Goal: Task Accomplishment & Management: Manage account settings

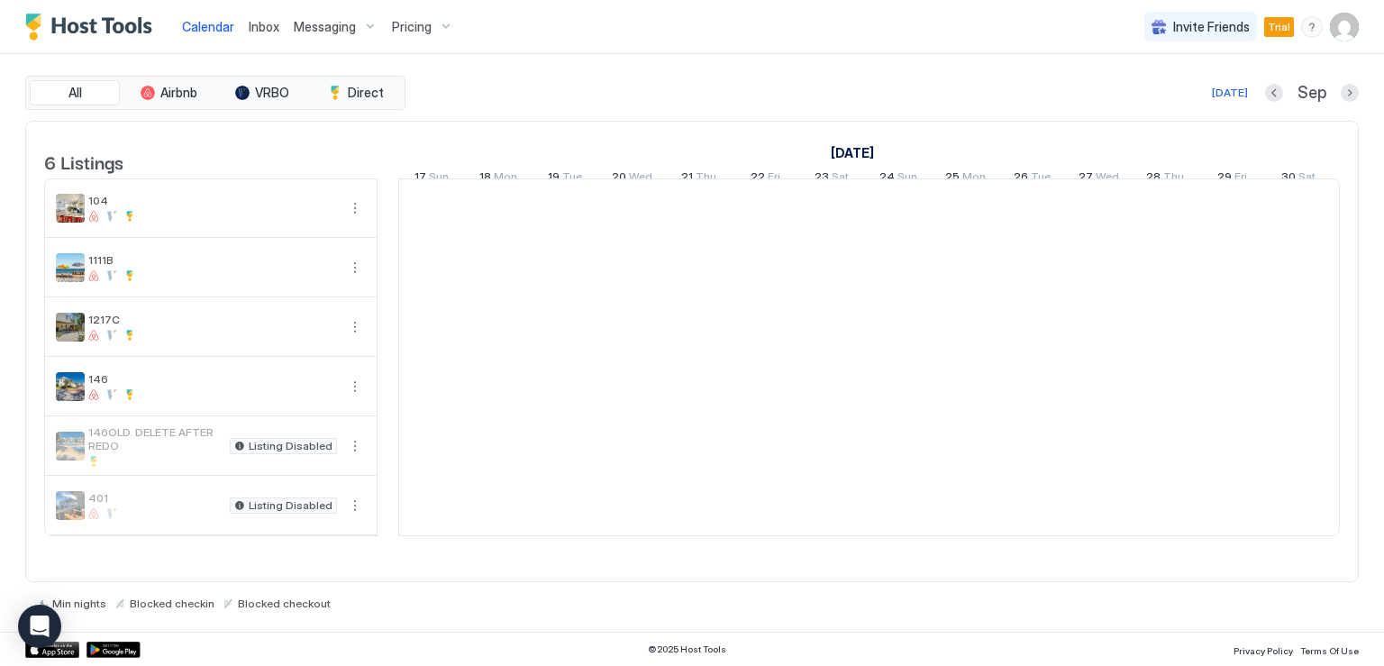
scroll to position [0, 1001]
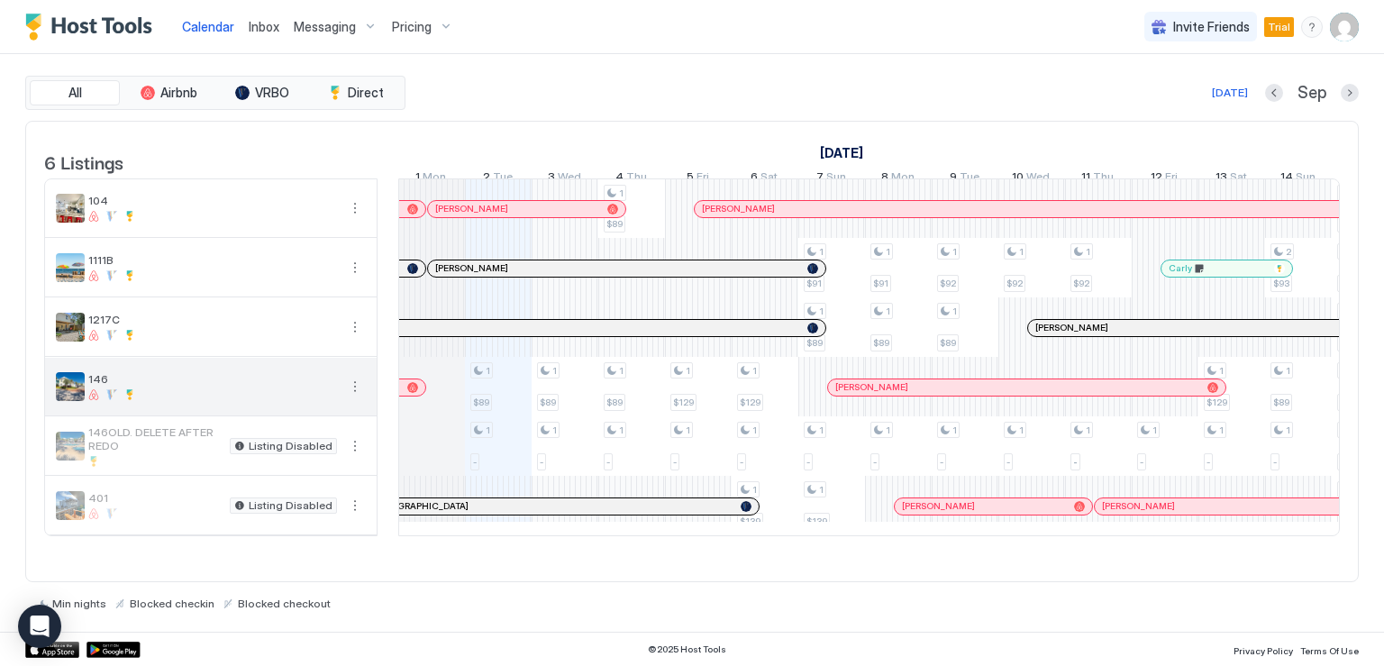
click at [355, 396] on button "More options" at bounding box center [355, 387] width 22 height 22
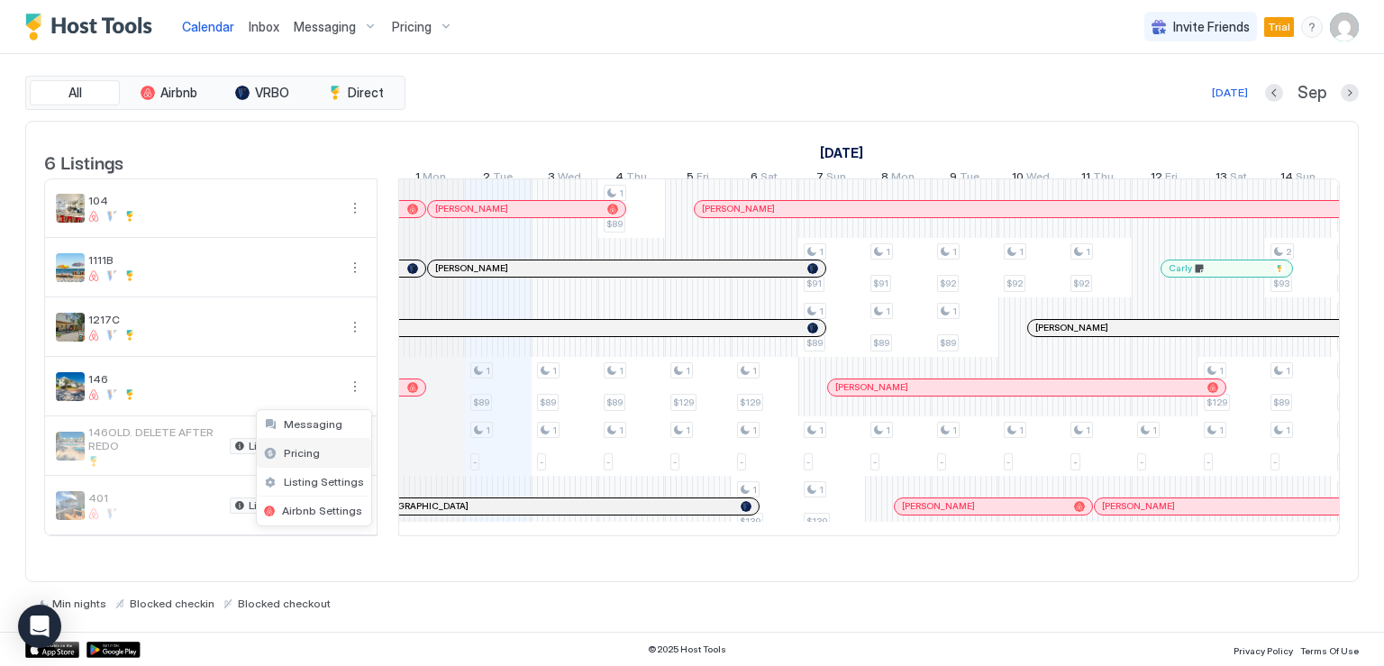
click at [312, 448] on span "Pricing" at bounding box center [302, 453] width 36 height 14
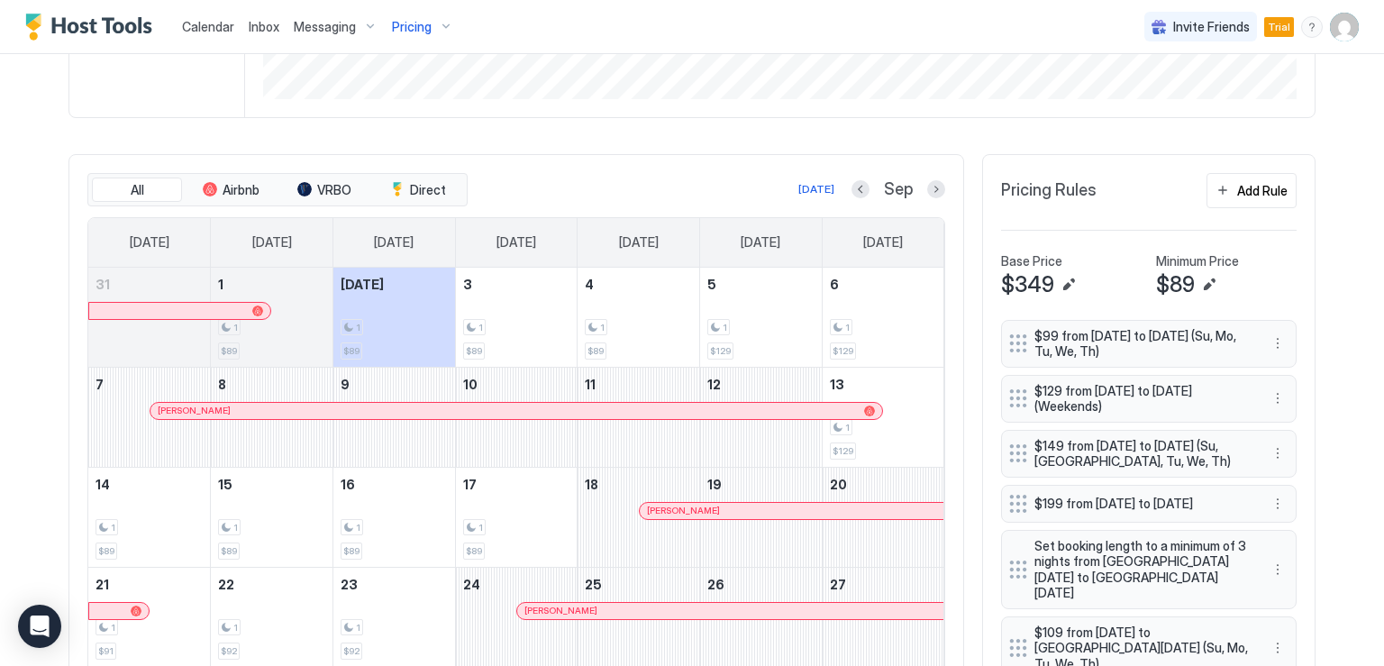
scroll to position [451, 0]
click at [927, 190] on button "Next month" at bounding box center [936, 189] width 18 height 18
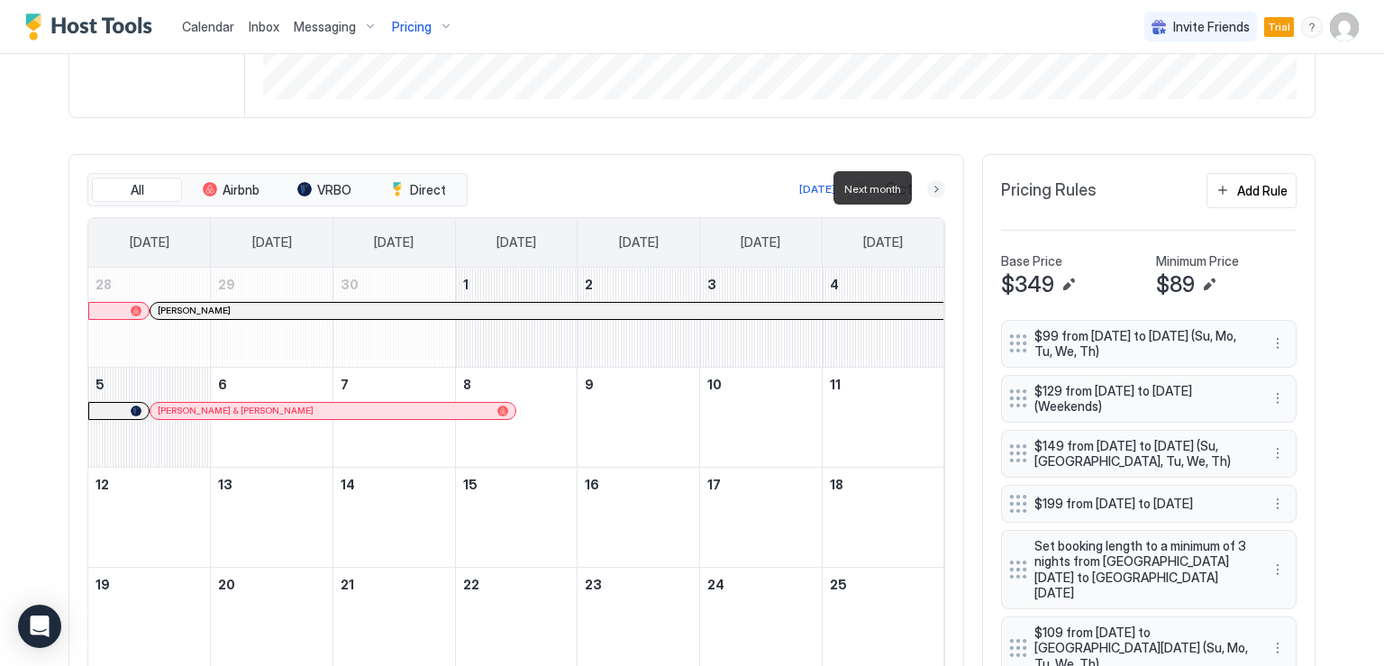
click at [927, 190] on button "Next month" at bounding box center [936, 189] width 18 height 18
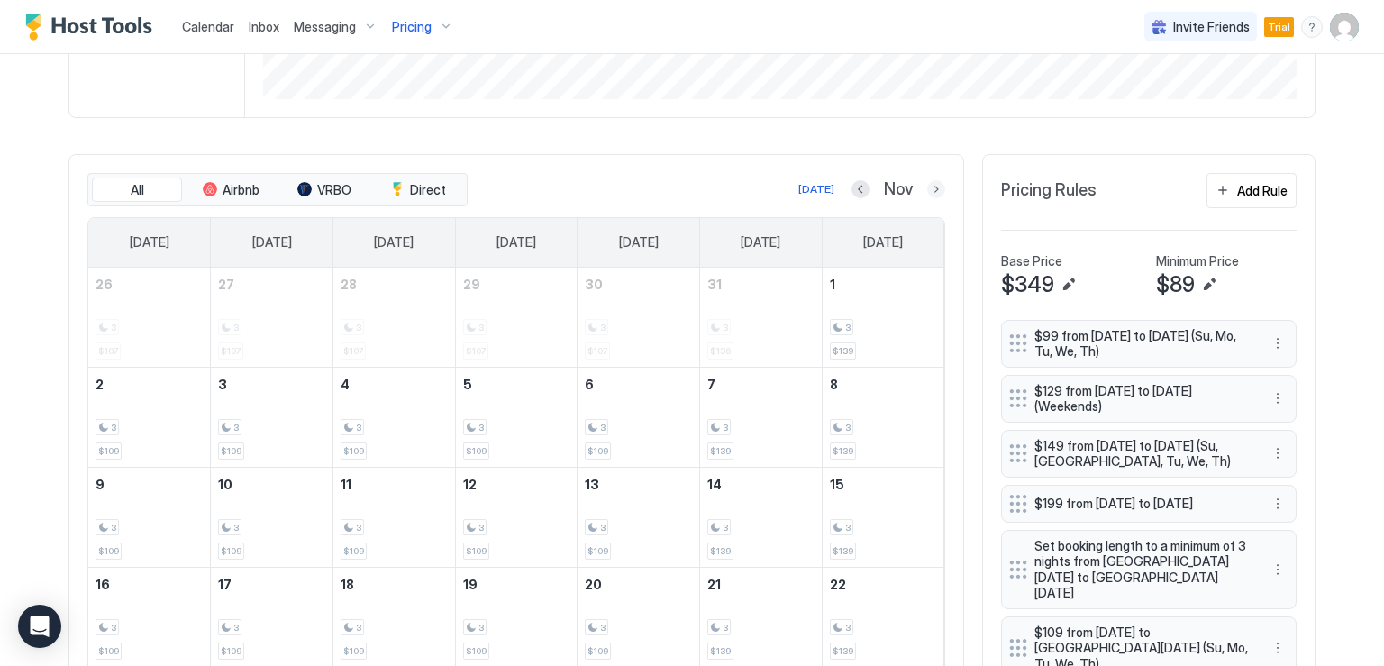
click at [927, 189] on button "Next month" at bounding box center [936, 189] width 18 height 18
click at [927, 192] on button "Next month" at bounding box center [936, 189] width 18 height 18
click at [930, 188] on button "Next month" at bounding box center [936, 189] width 18 height 18
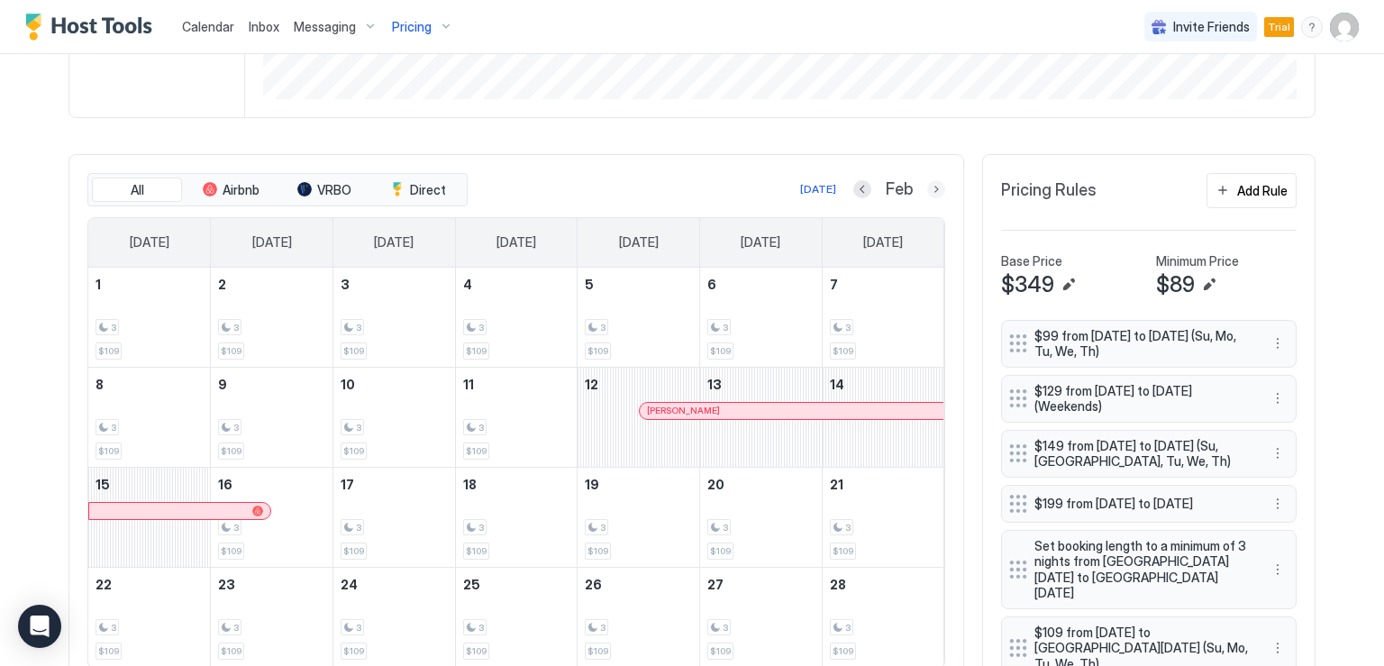
click at [933, 192] on button "Next month" at bounding box center [936, 189] width 18 height 18
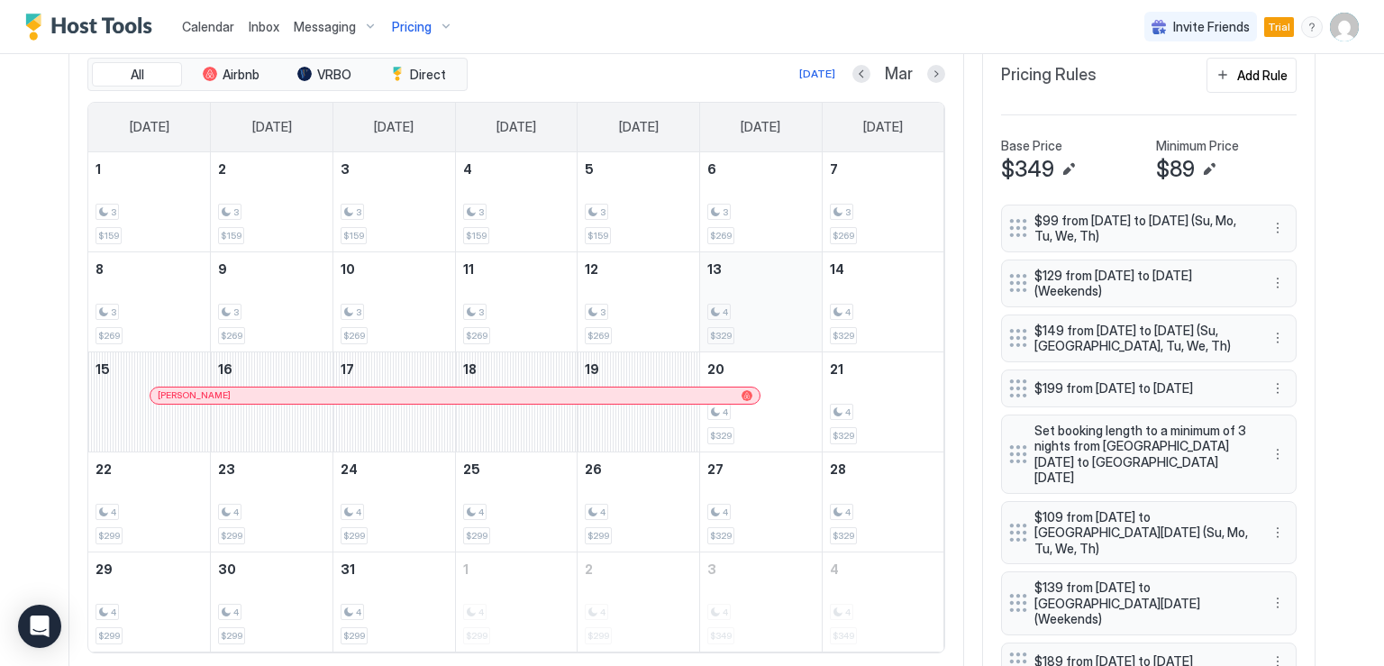
scroll to position [541, 0]
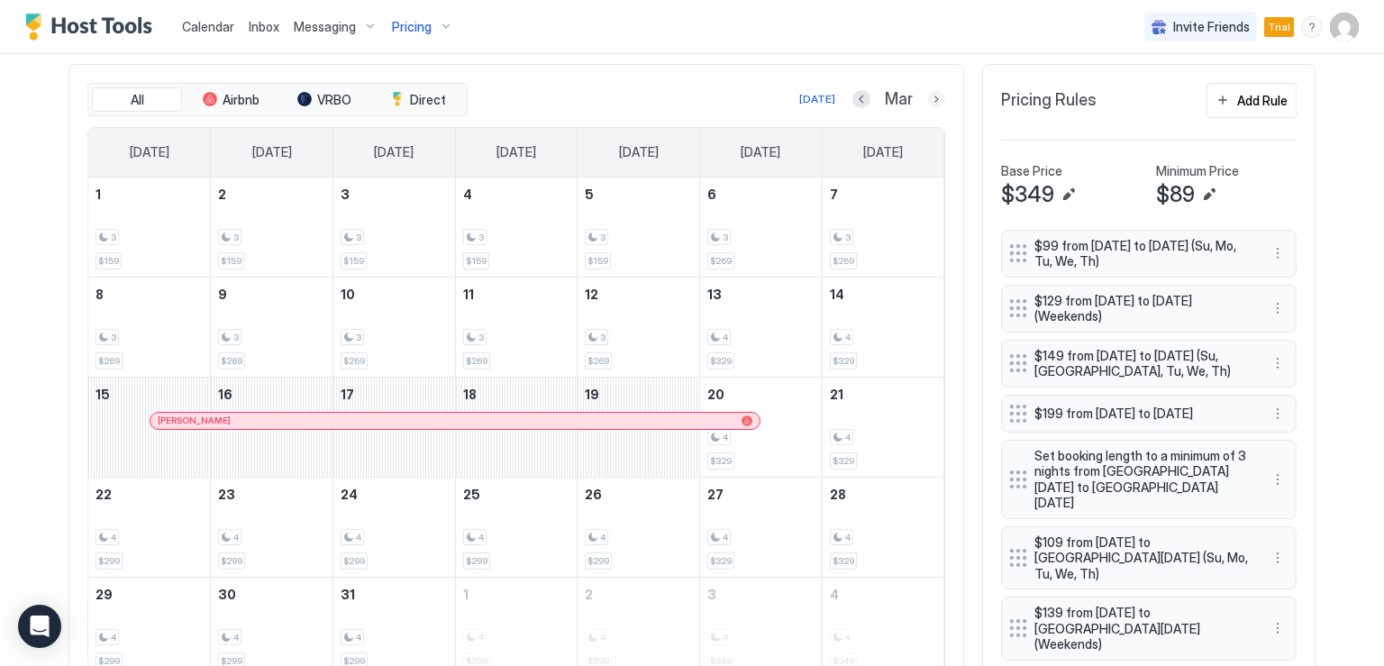
drag, startPoint x: 931, startPoint y: 102, endPoint x: 927, endPoint y: 120, distance: 18.4
click at [931, 102] on button "Next month" at bounding box center [936, 99] width 18 height 18
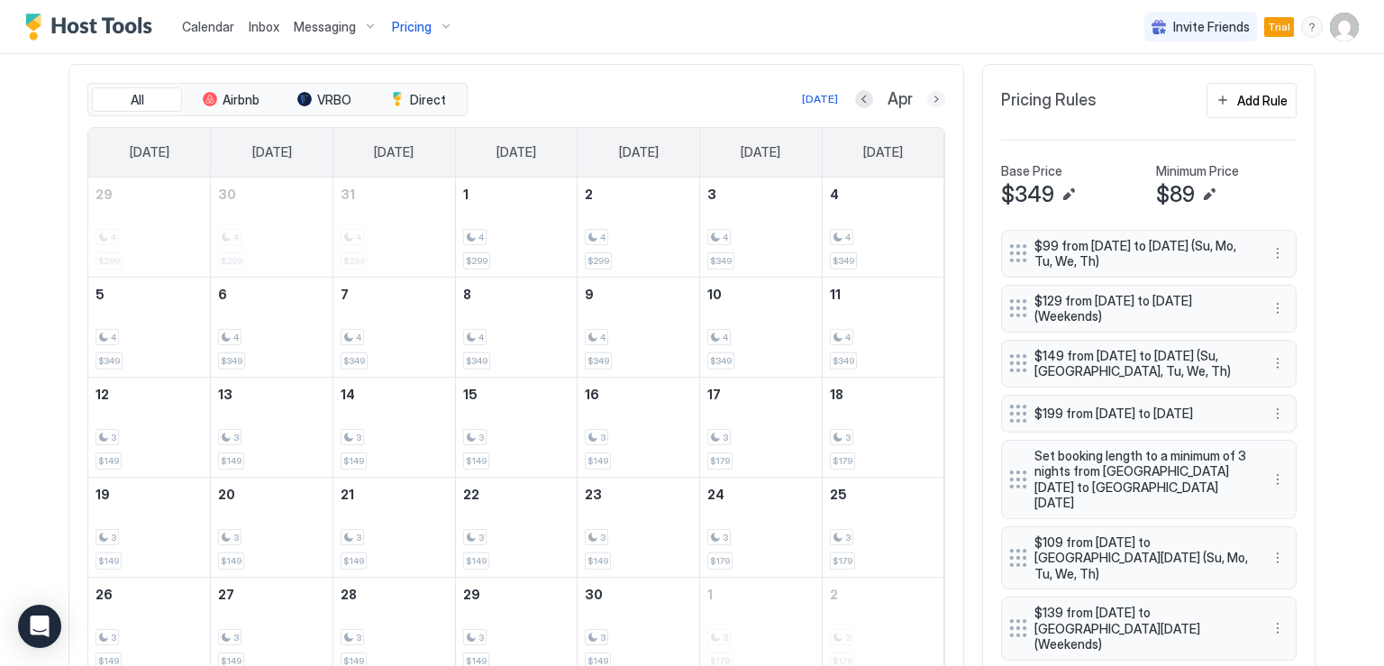
click at [927, 102] on button "Next month" at bounding box center [936, 99] width 18 height 18
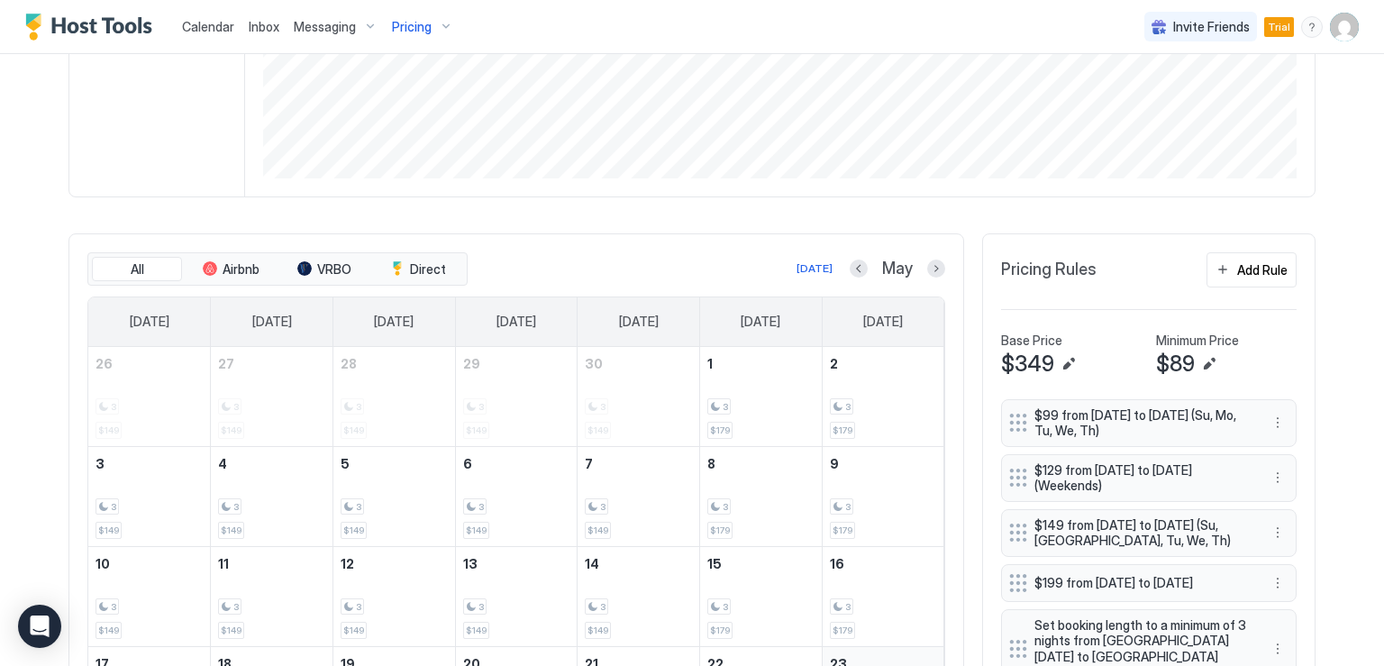
scroll to position [270, 0]
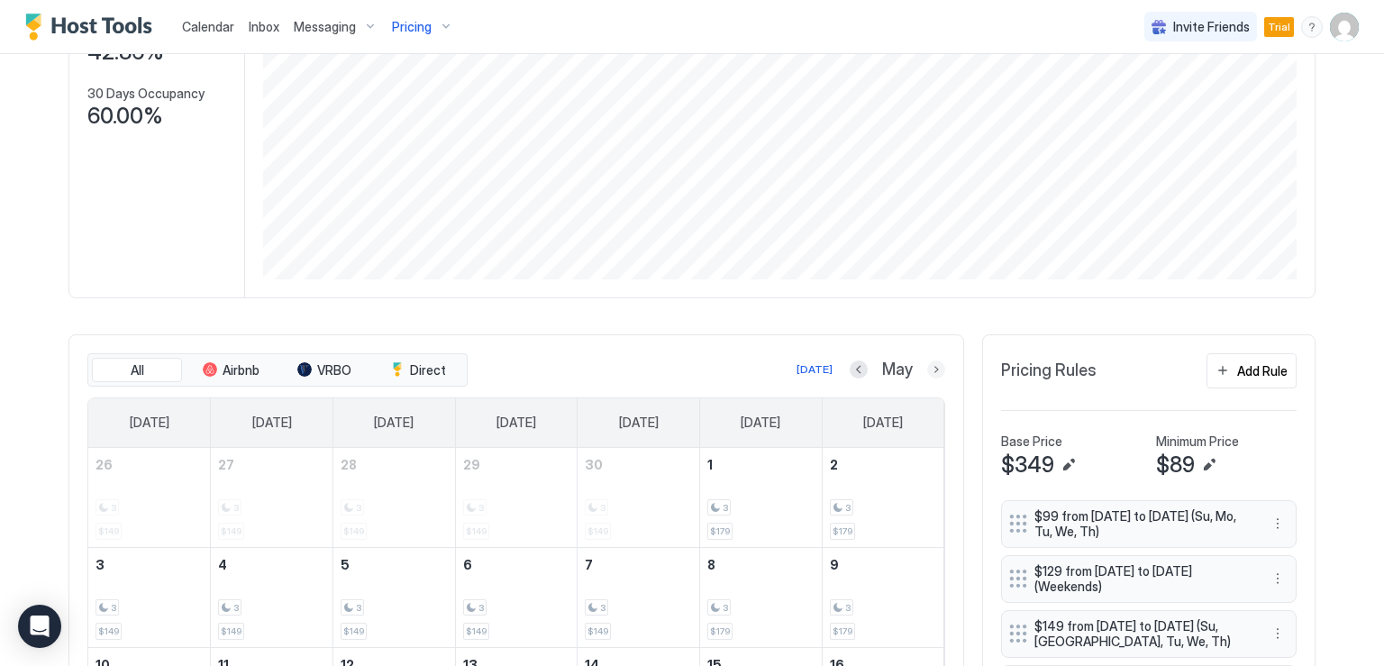
drag, startPoint x: 929, startPoint y: 368, endPoint x: 870, endPoint y: 398, distance: 66.9
click at [929, 368] on button "Next month" at bounding box center [936, 369] width 18 height 18
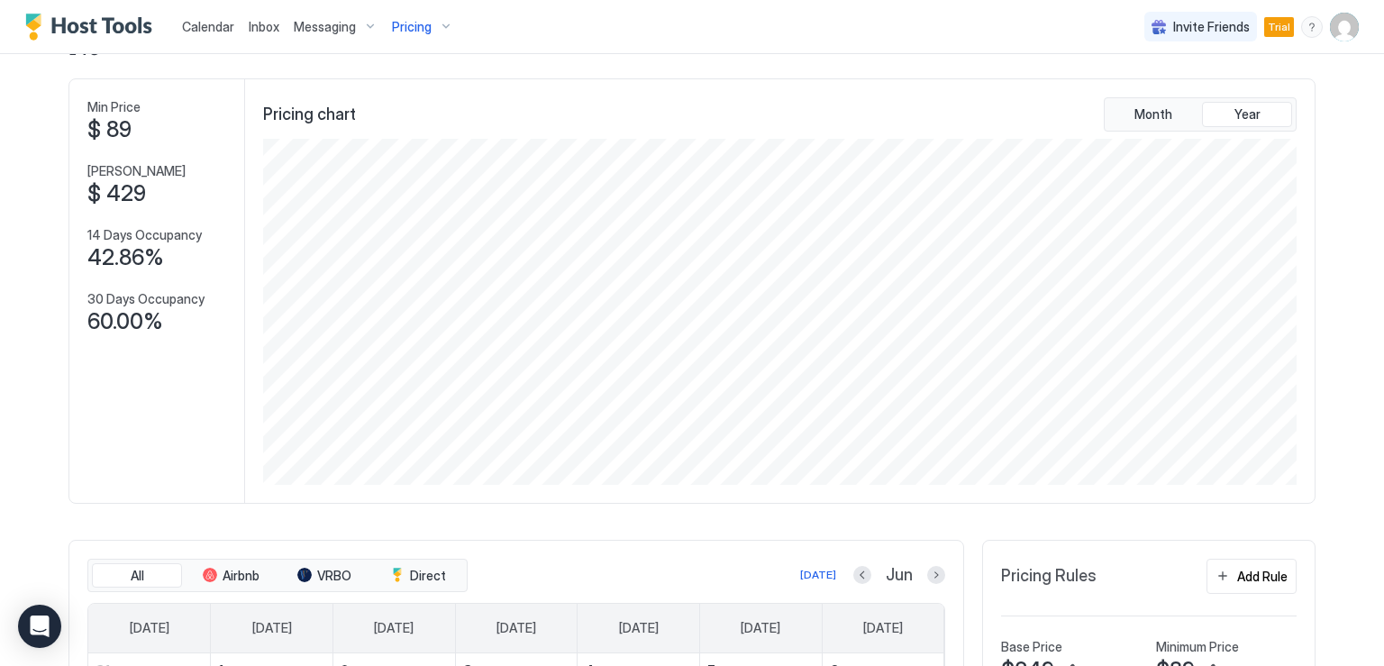
scroll to position [0, 0]
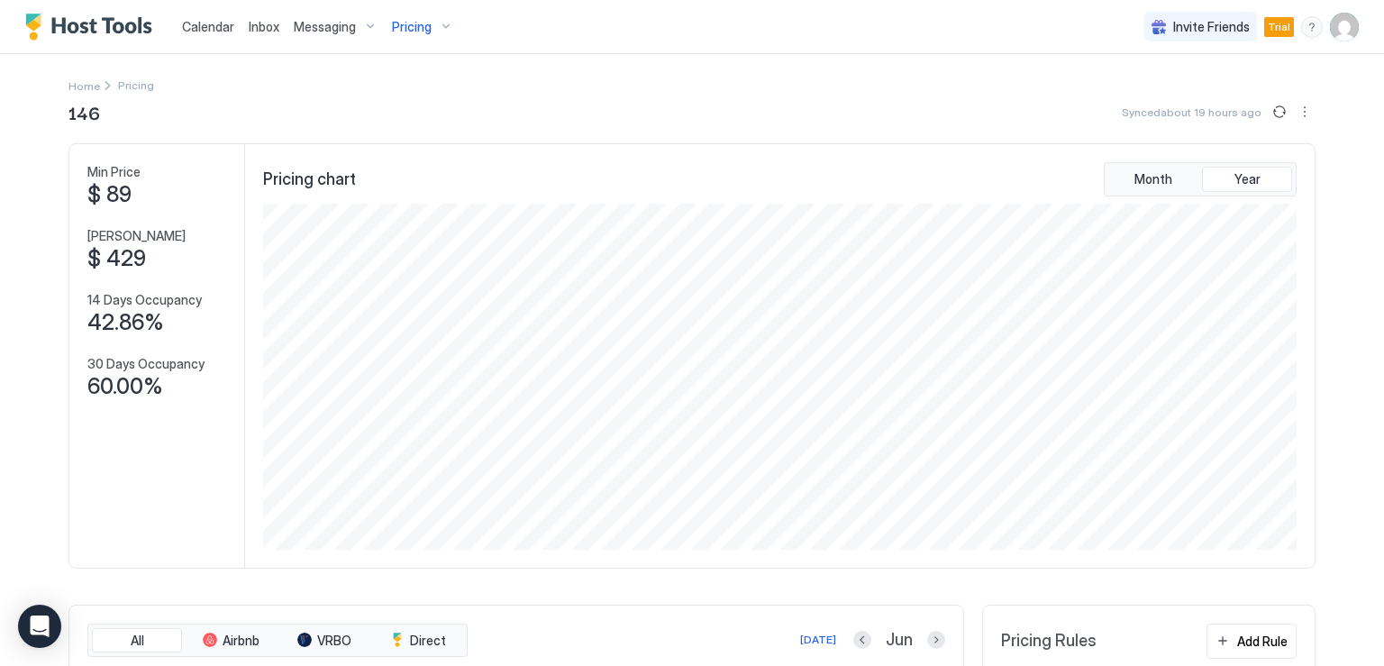
click at [1330, 38] on img "User profile" at bounding box center [1344, 27] width 29 height 29
click at [1168, 102] on span "Settings" at bounding box center [1168, 101] width 49 height 16
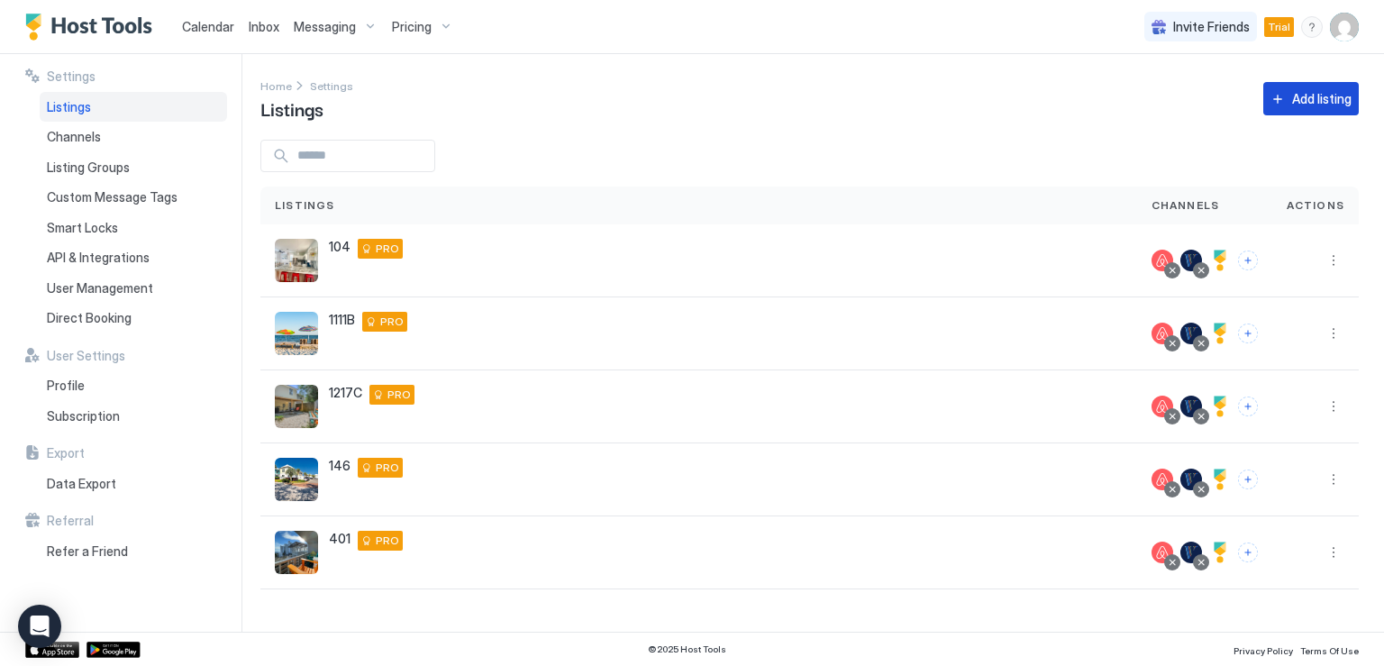
click at [1297, 103] on div "Add listing" at bounding box center [1321, 98] width 59 height 19
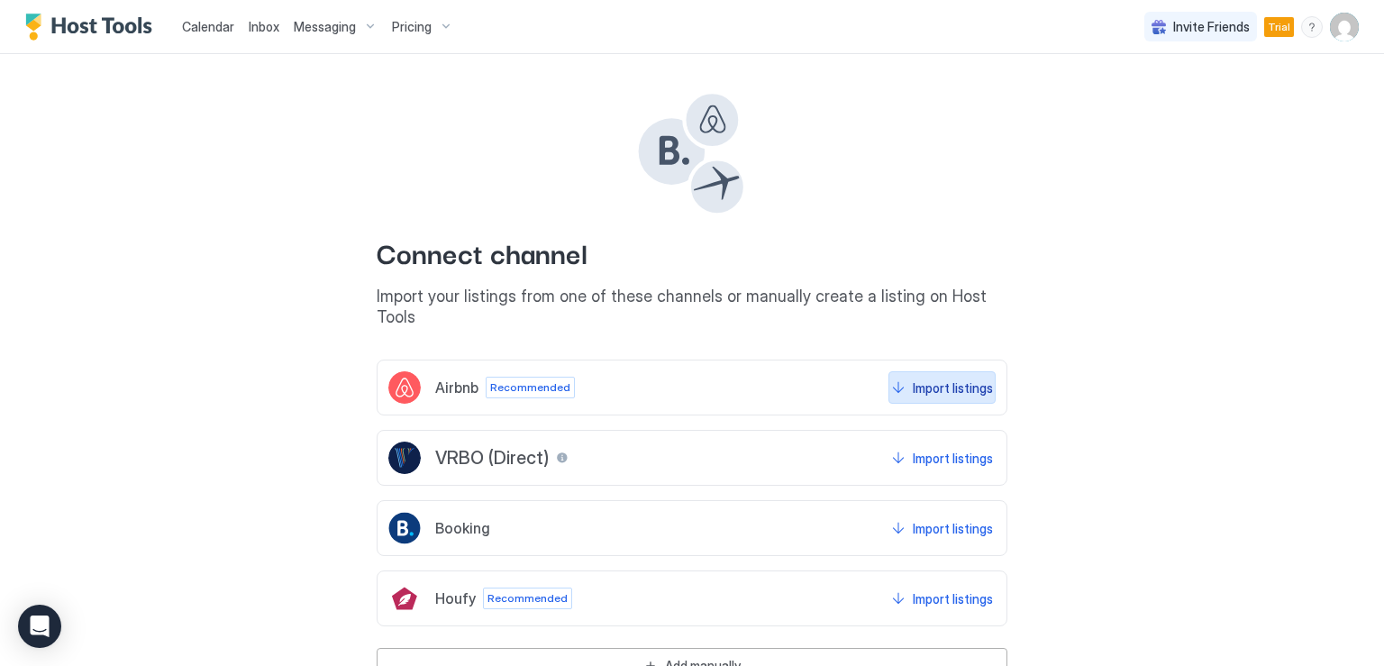
click at [948, 378] on div "Import listings" at bounding box center [953, 387] width 80 height 19
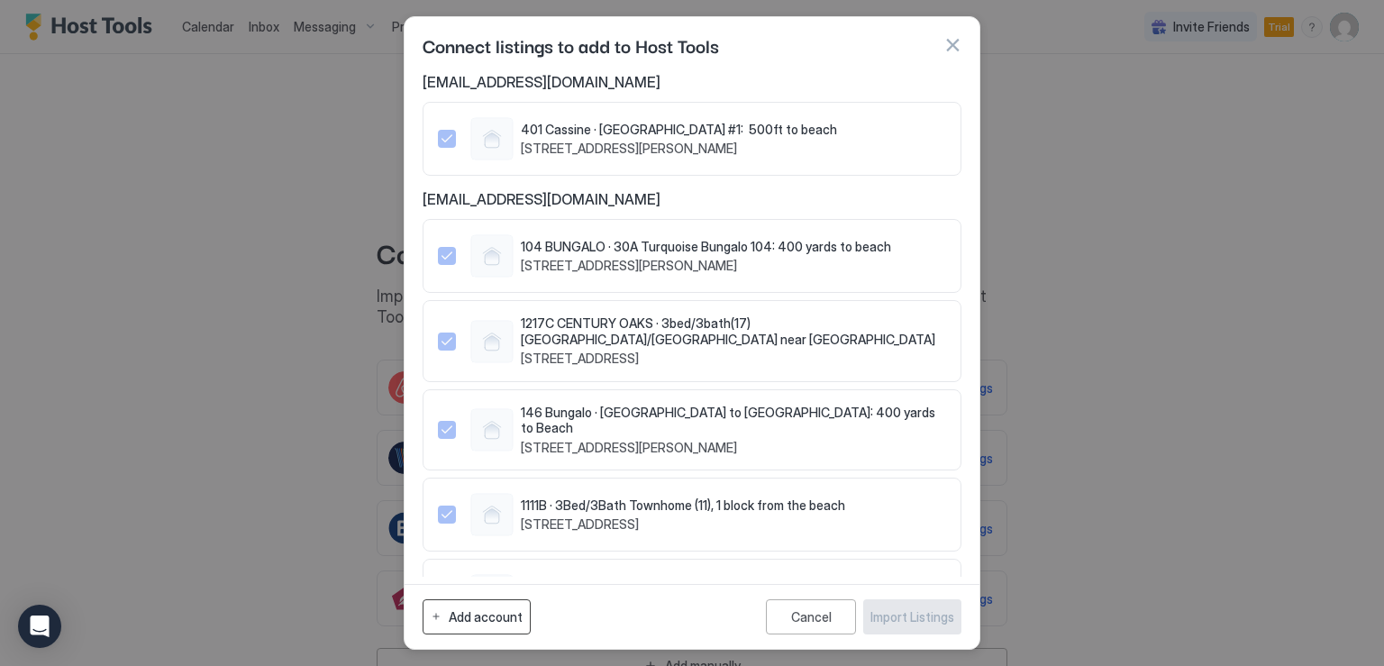
click at [498, 618] on div "Add account" at bounding box center [486, 616] width 74 height 19
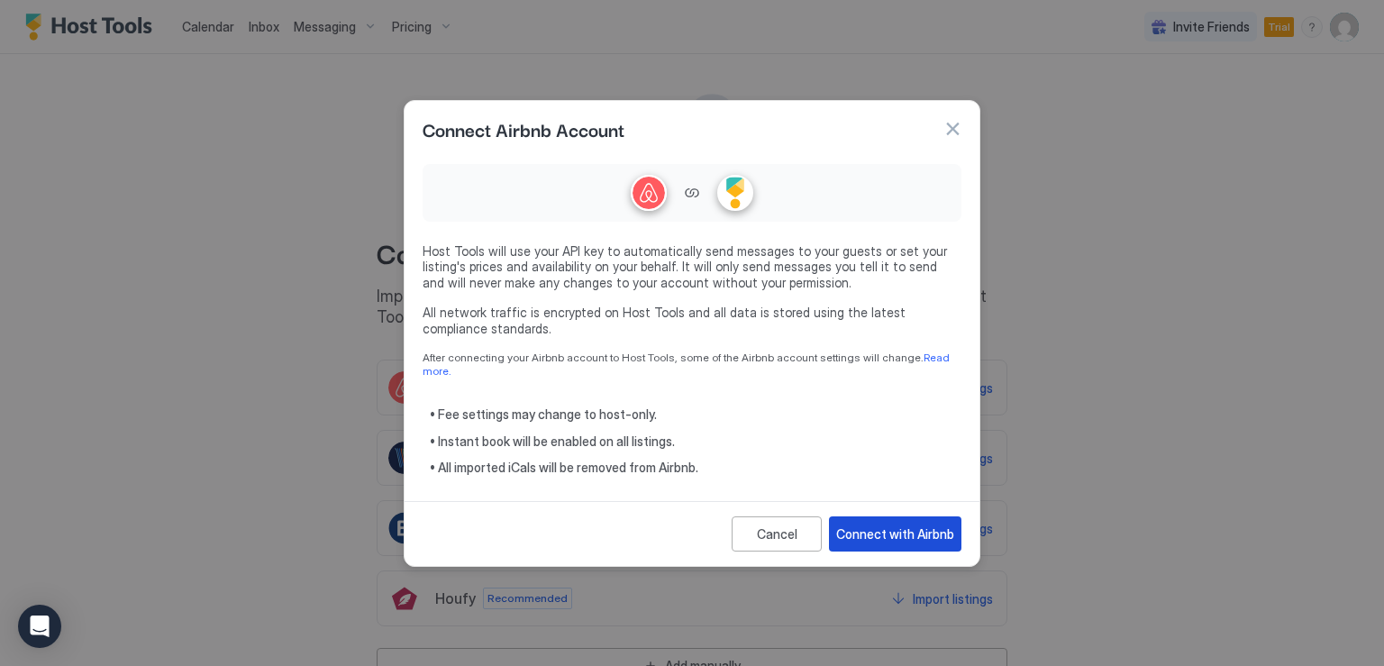
click at [879, 524] on div "Connect with Airbnb" at bounding box center [895, 533] width 118 height 19
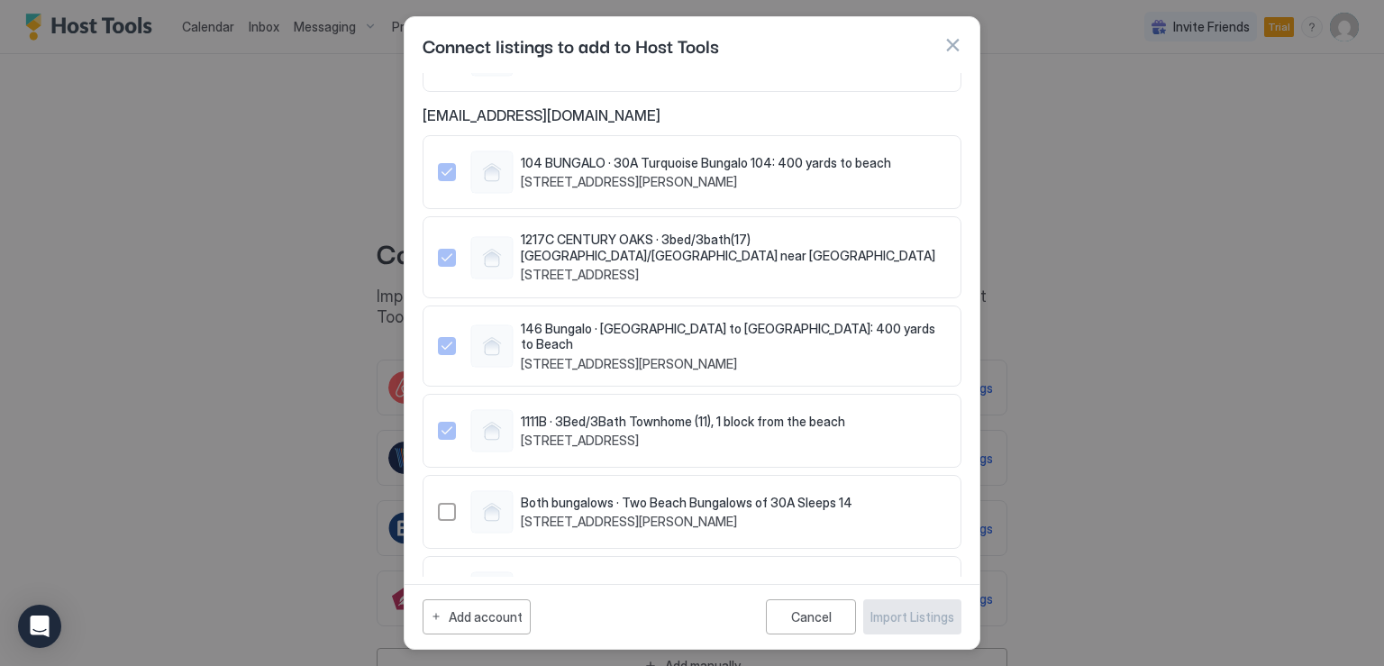
scroll to position [180, 0]
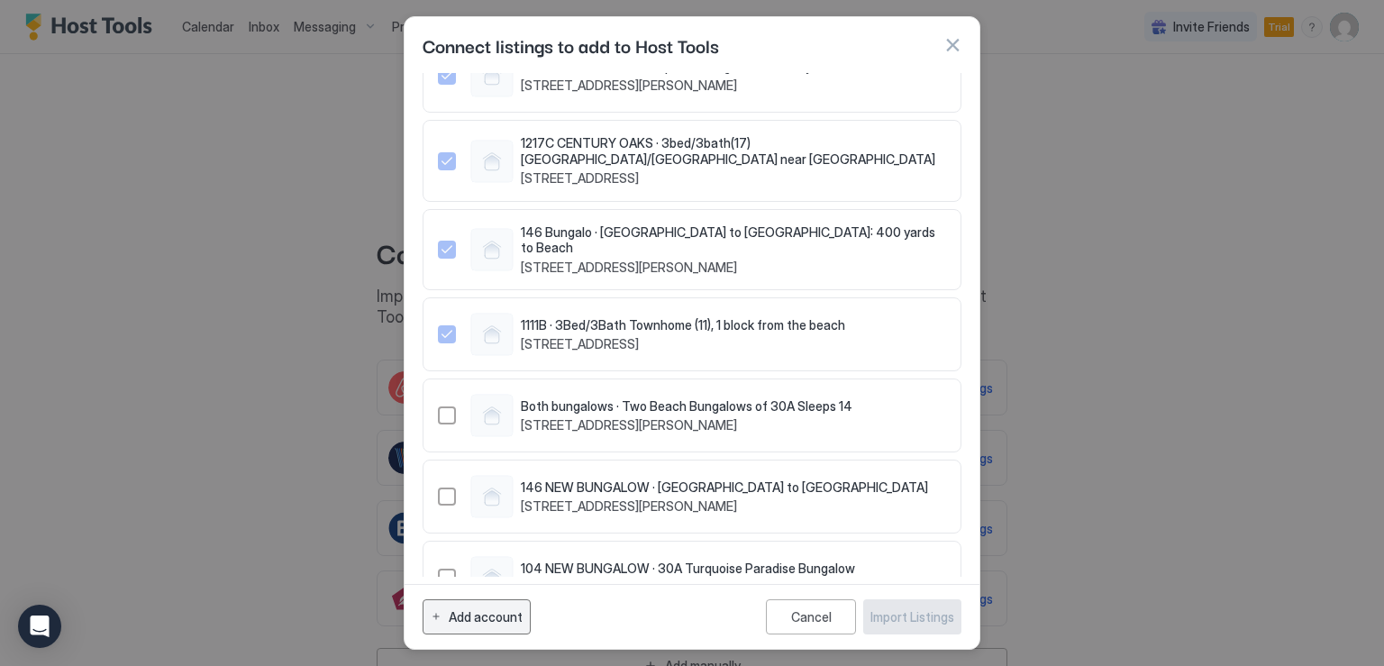
click at [486, 618] on div "Add account" at bounding box center [486, 616] width 74 height 19
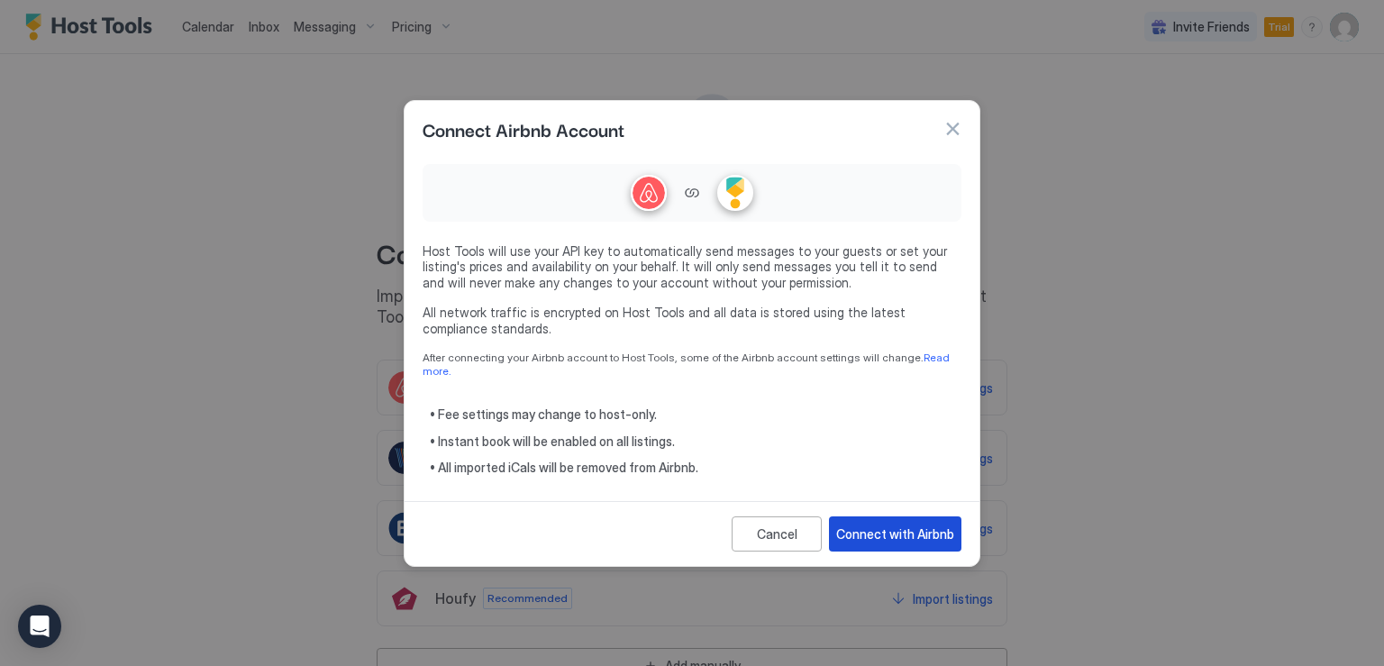
click at [863, 526] on div "Connect with Airbnb" at bounding box center [895, 533] width 118 height 19
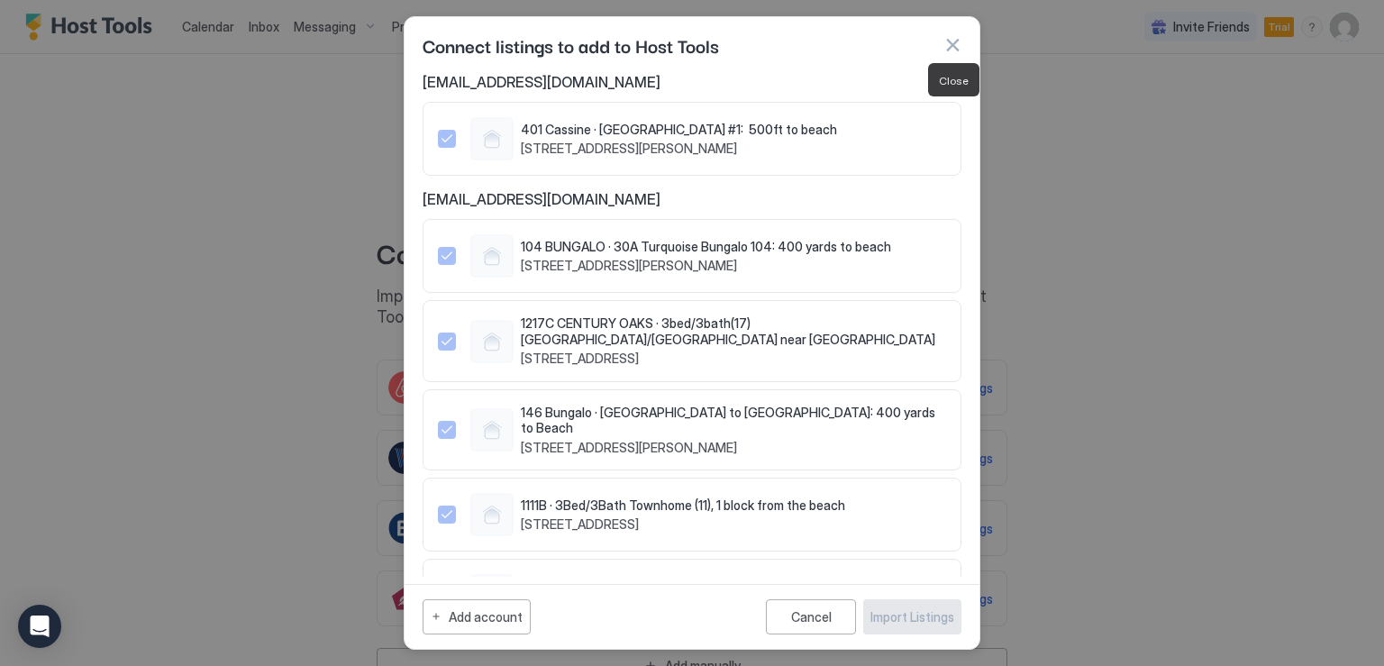
click at [956, 46] on button "button" at bounding box center [952, 45] width 18 height 18
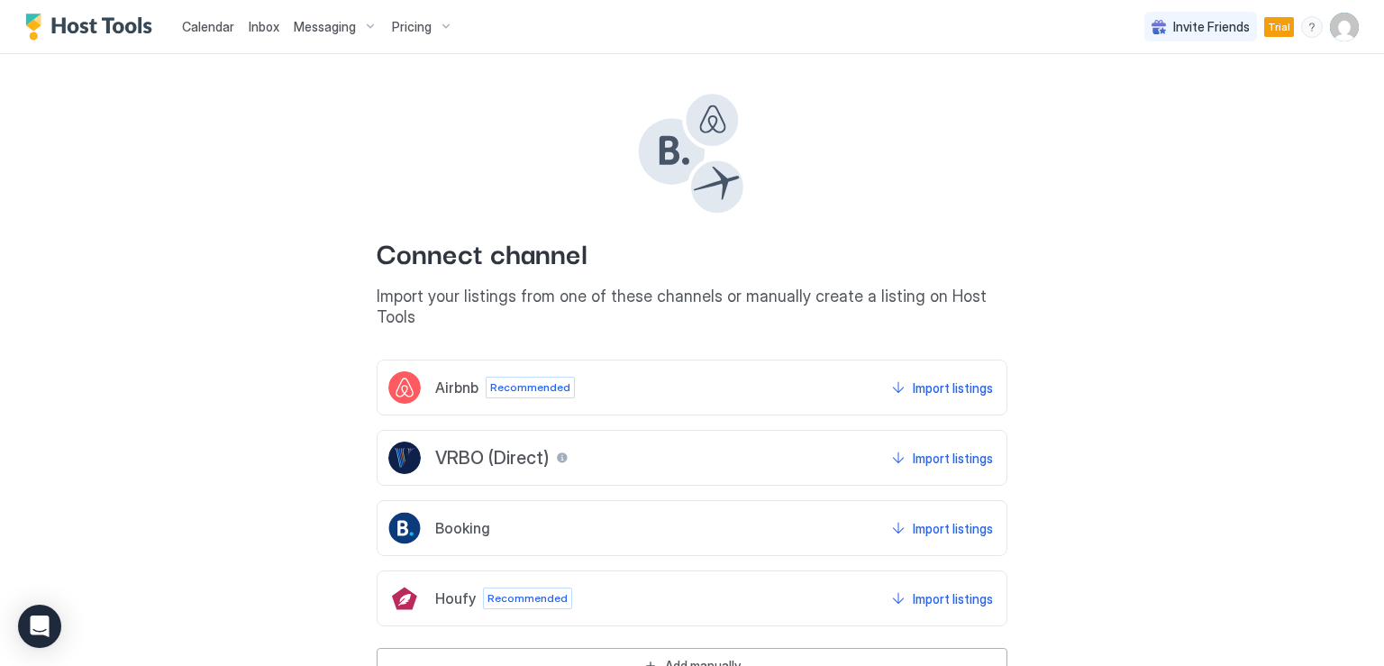
click at [469, 378] on span "Airbnb" at bounding box center [456, 387] width 43 height 18
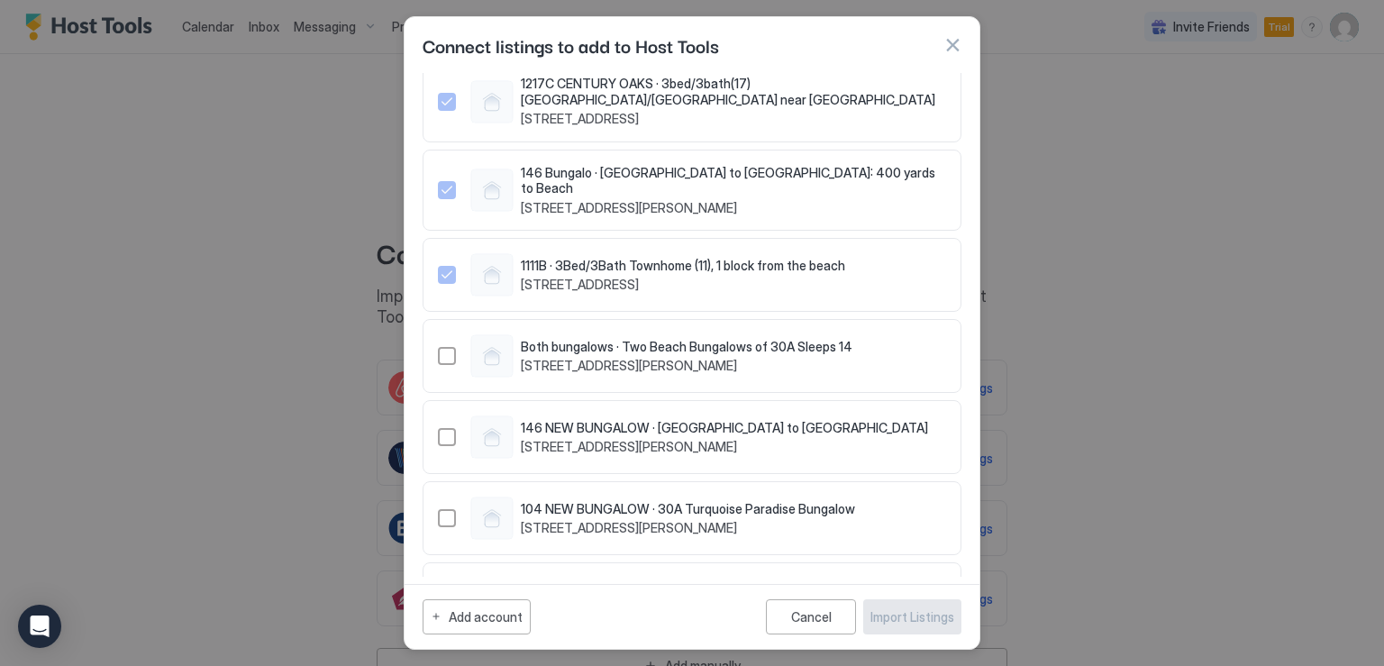
scroll to position [305, 0]
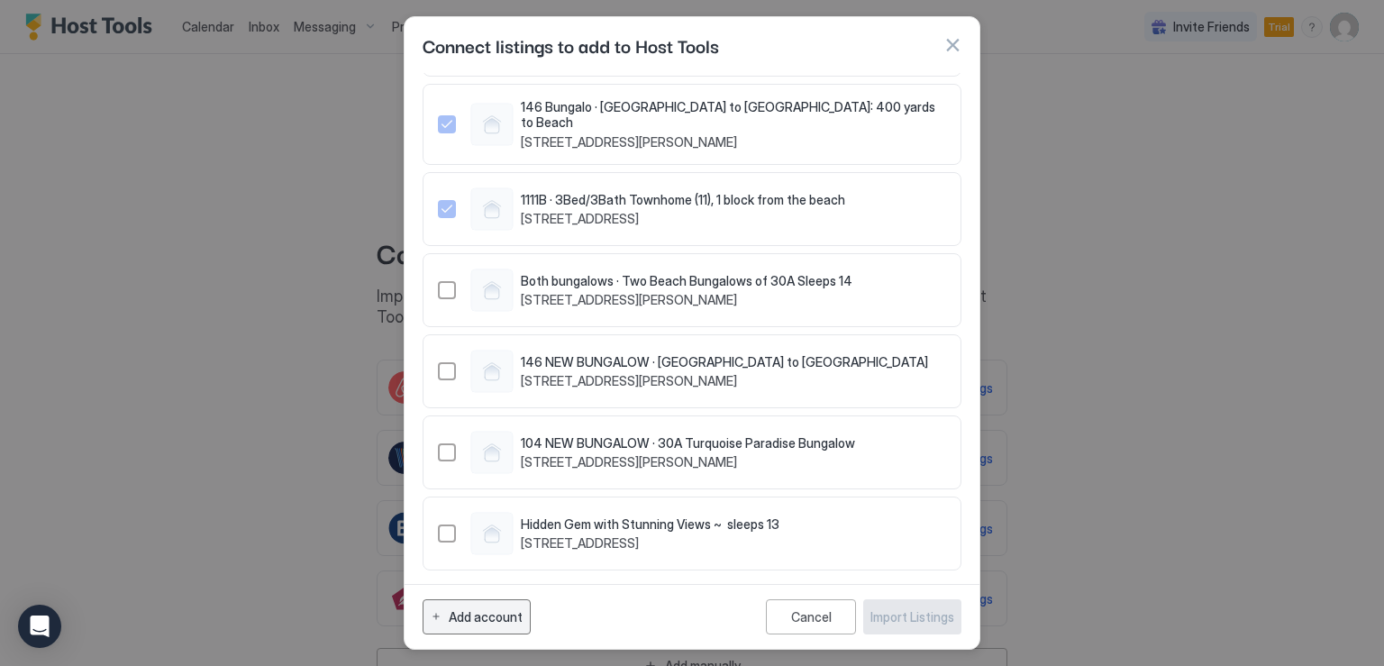
click at [512, 620] on div "Add account" at bounding box center [486, 616] width 74 height 19
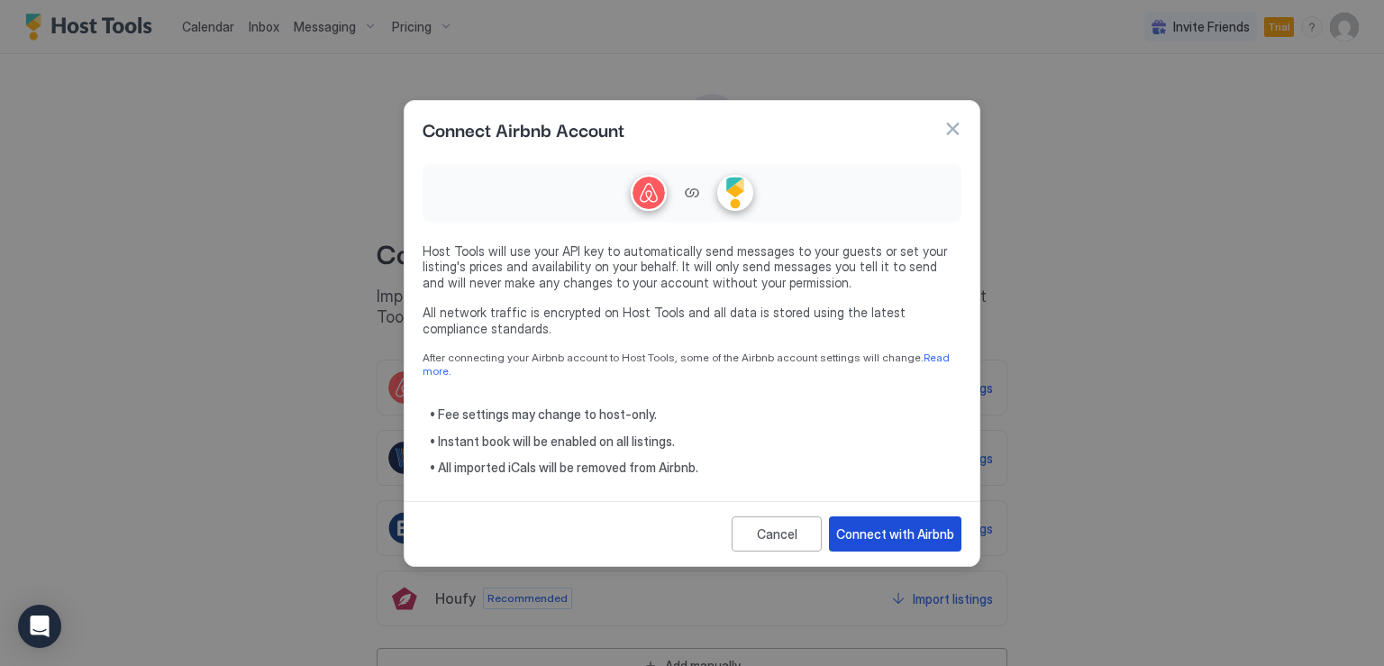
click at [902, 524] on div "Connect with Airbnb" at bounding box center [895, 533] width 118 height 19
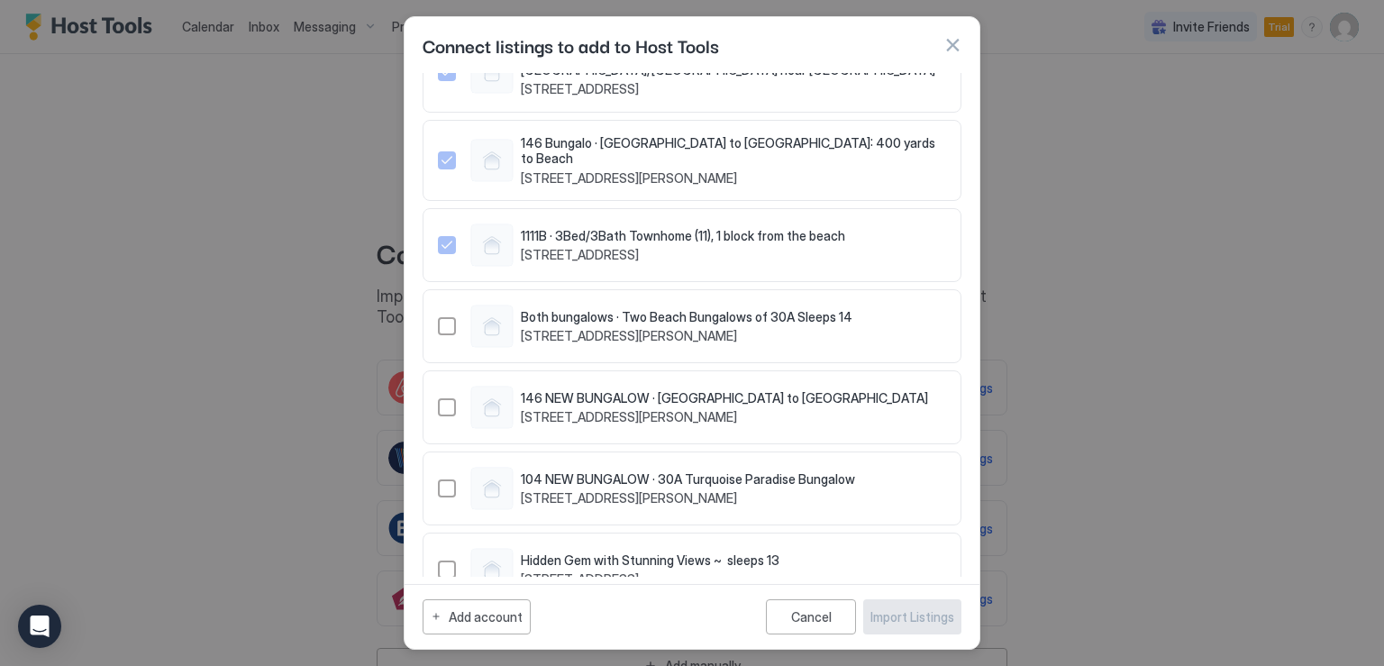
scroll to position [305, 0]
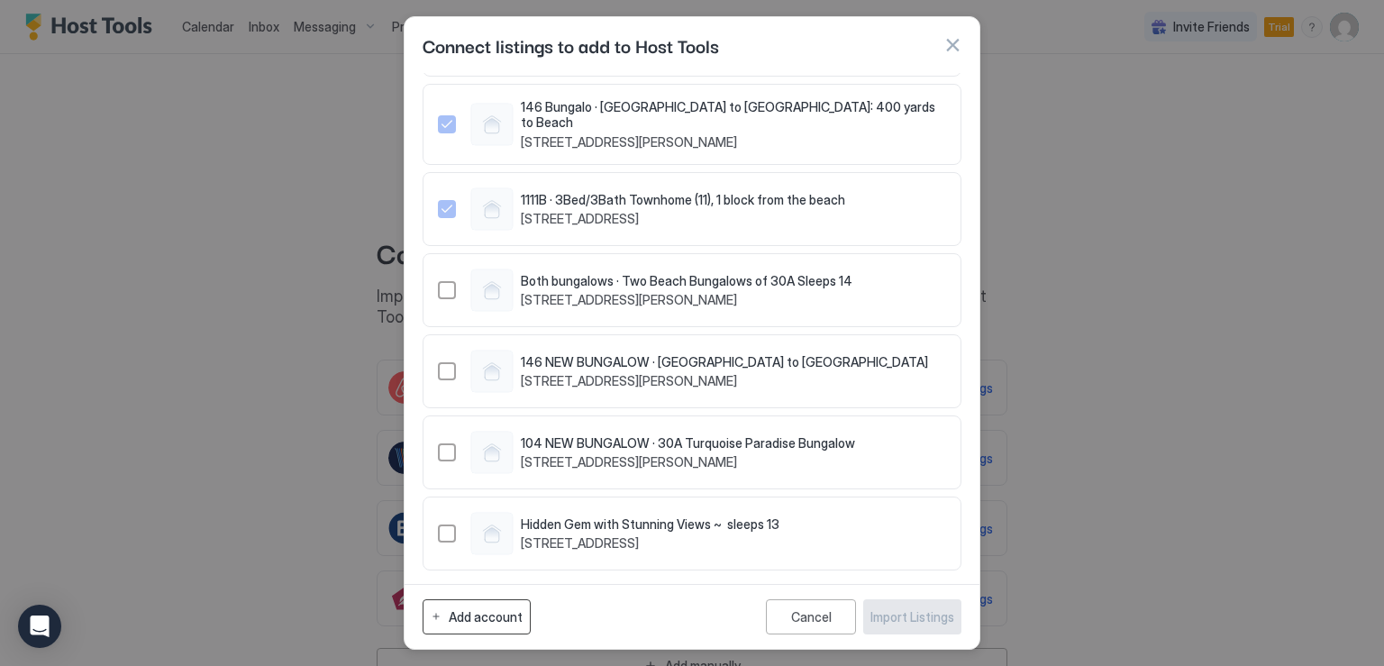
click at [494, 620] on div "Add account" at bounding box center [486, 616] width 74 height 19
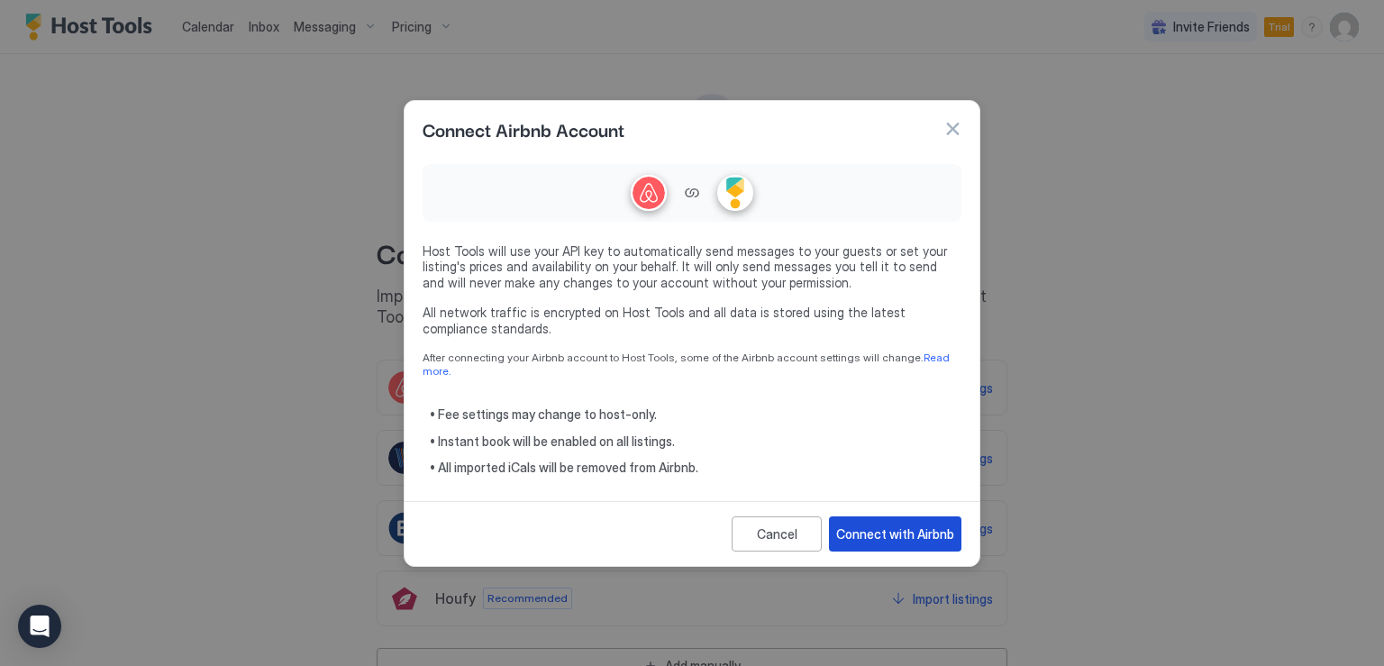
click at [888, 524] on div "Connect with Airbnb" at bounding box center [895, 533] width 118 height 19
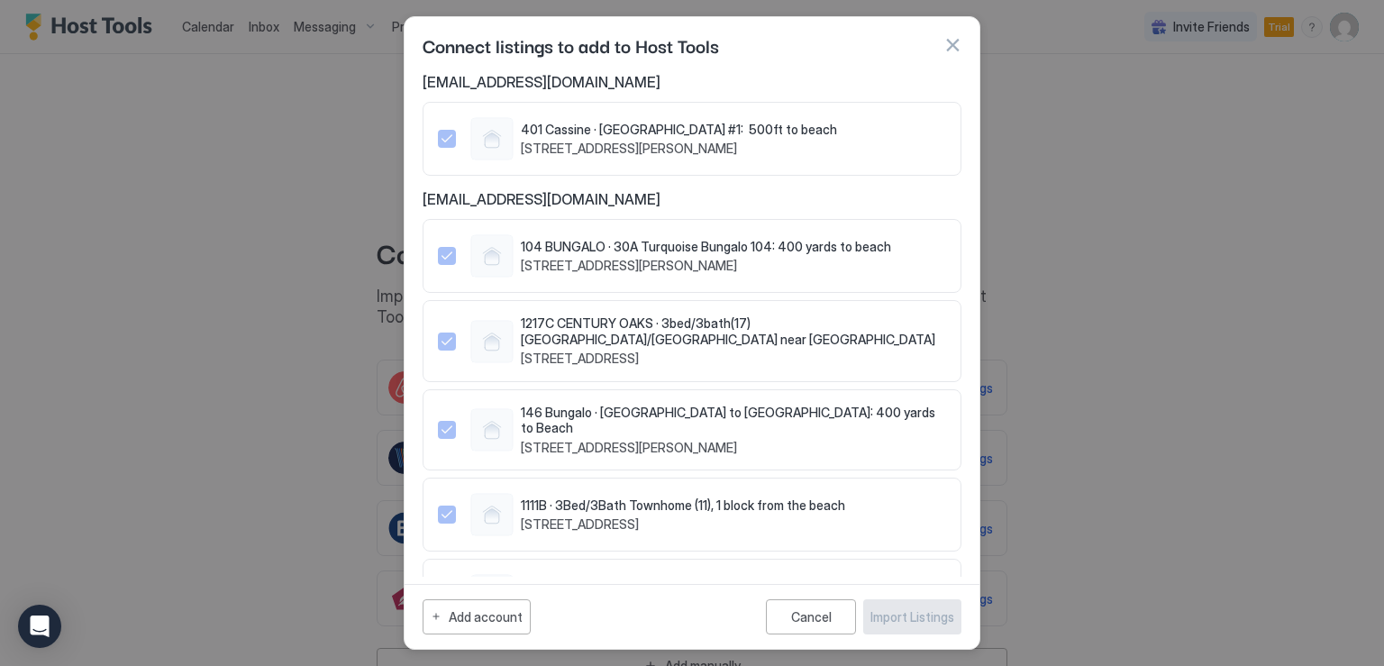
click at [951, 42] on button "button" at bounding box center [952, 45] width 18 height 18
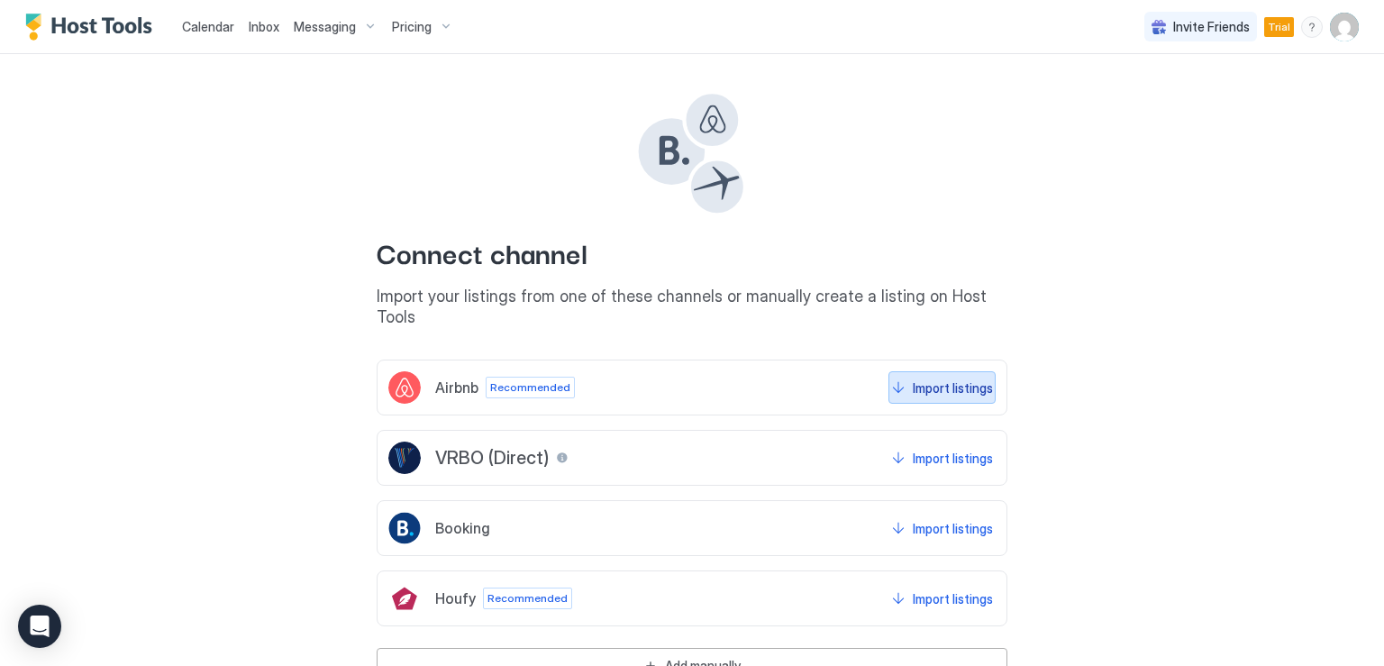
click at [917, 378] on div "Import listings" at bounding box center [953, 387] width 80 height 19
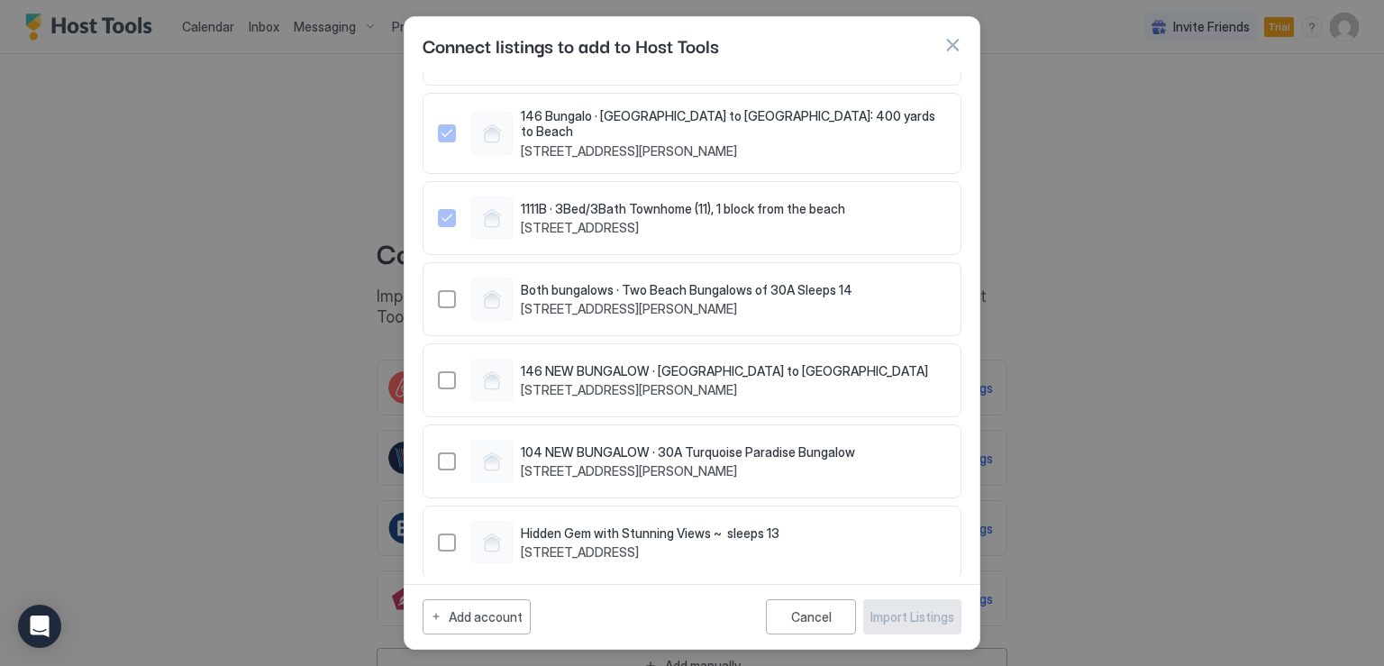
scroll to position [305, 0]
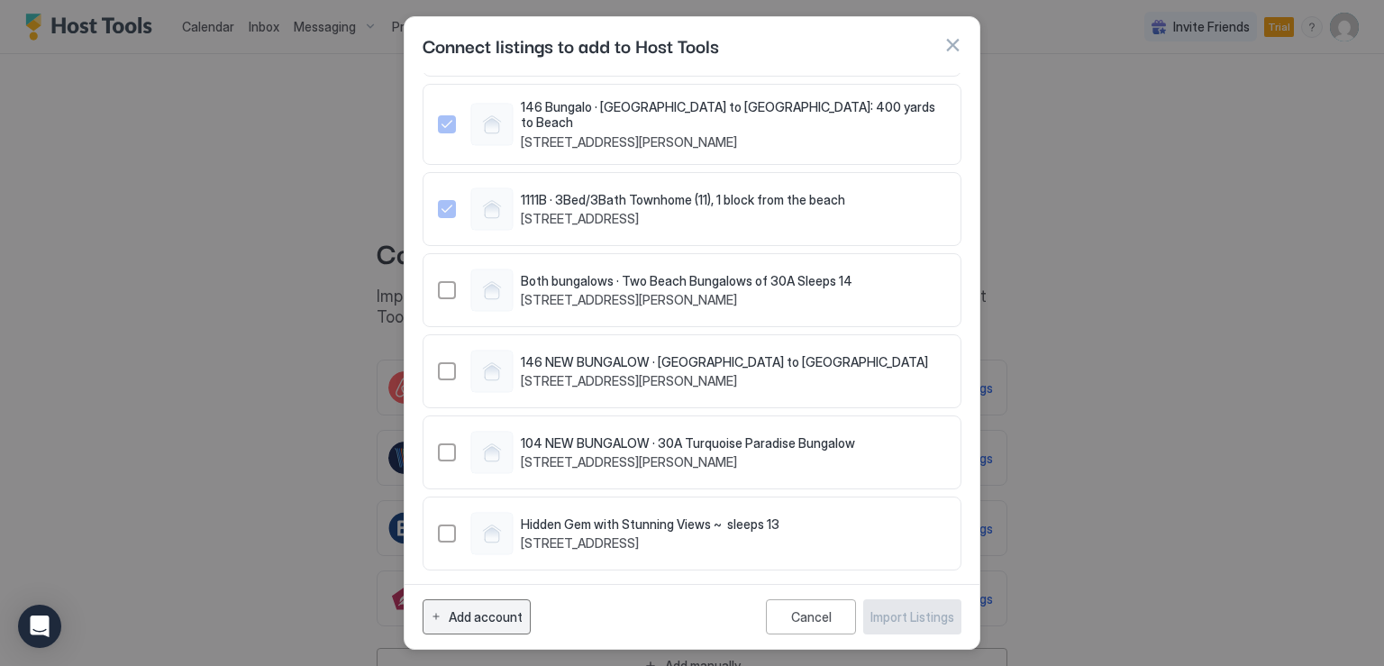
click at [498, 613] on div "Add account" at bounding box center [486, 616] width 74 height 19
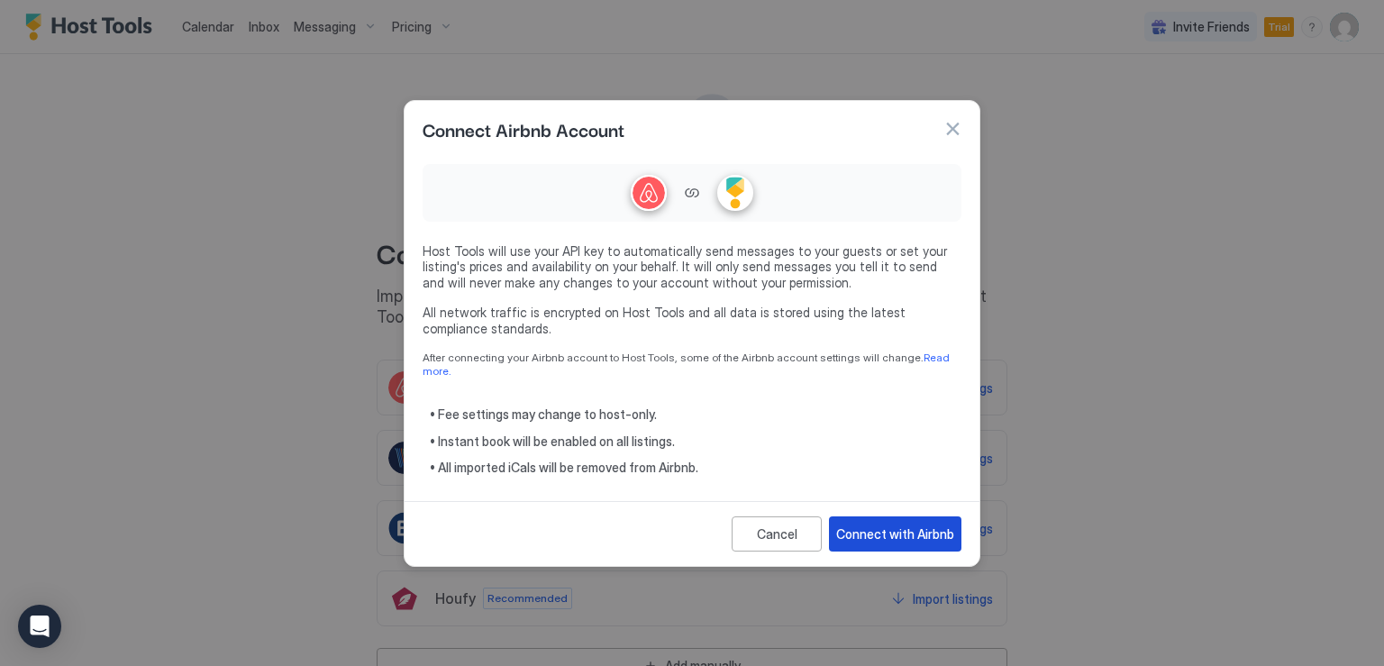
click at [876, 524] on div "Connect with Airbnb" at bounding box center [895, 533] width 118 height 19
